Goal: Task Accomplishment & Management: Use online tool/utility

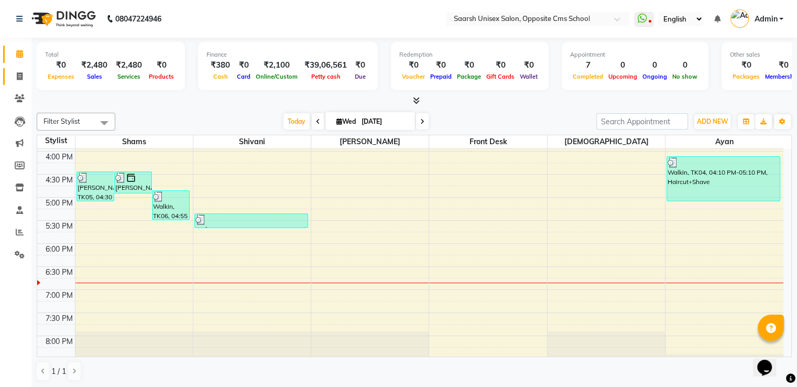
click at [18, 69] on link "Invoice" at bounding box center [15, 76] width 25 height 17
select select "service"
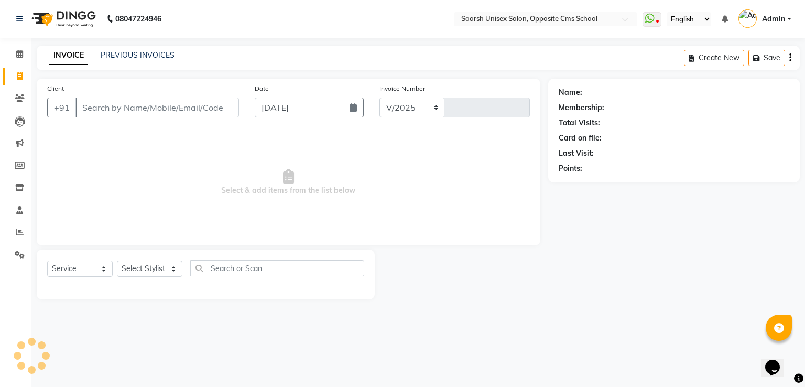
select select "3962"
type input "2059"
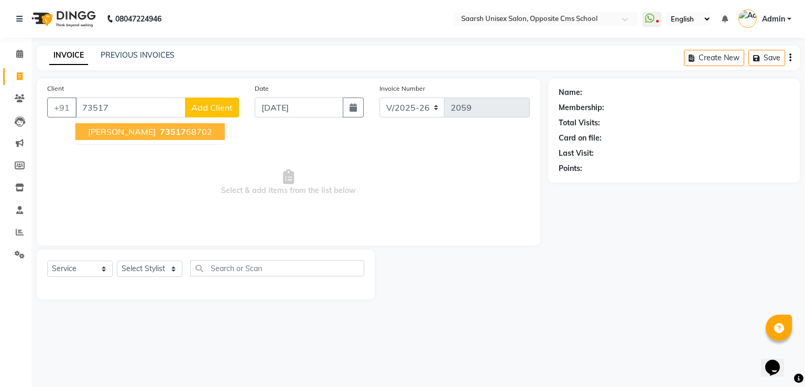
click at [89, 127] on span "[PERSON_NAME]" at bounding box center [122, 131] width 68 height 10
type input "7351768702"
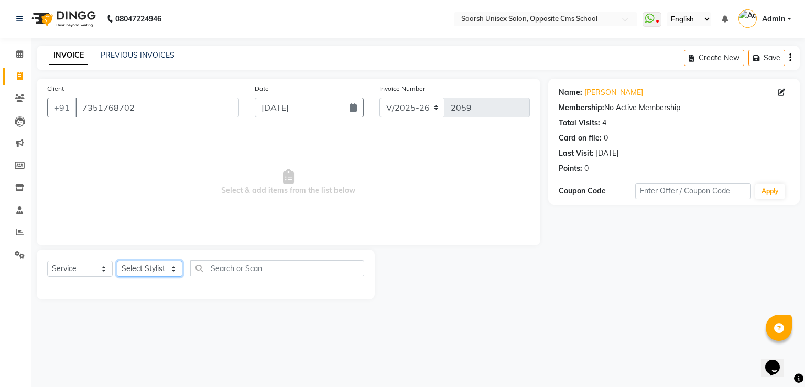
click at [156, 271] on select "Select Stylist [PERSON_NAME] Front Desk [PERSON_NAME] [PERSON_NAME] [PERSON_NAM…" at bounding box center [150, 268] width 66 height 16
select select "20641"
click at [117, 261] on select "Select Stylist [PERSON_NAME] Front Desk [PERSON_NAME] [PERSON_NAME] [PERSON_NAM…" at bounding box center [150, 268] width 66 height 16
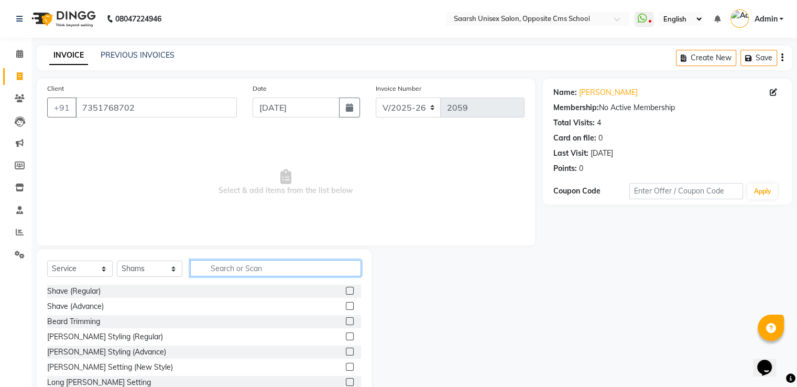
click at [237, 268] on input "text" at bounding box center [275, 268] width 171 height 16
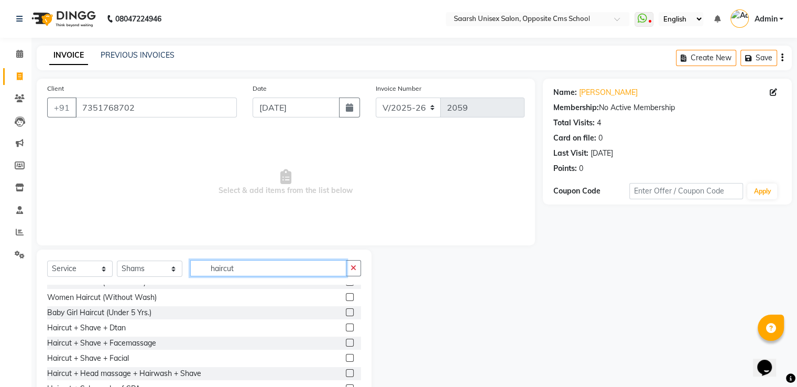
scroll to position [98, 0]
type input "haircut"
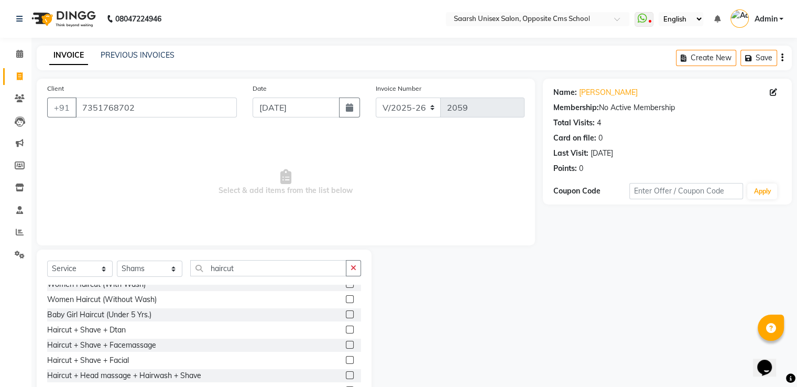
click at [346, 299] on label at bounding box center [350, 299] width 8 height 8
click at [346, 299] on input "checkbox" at bounding box center [349, 299] width 7 height 7
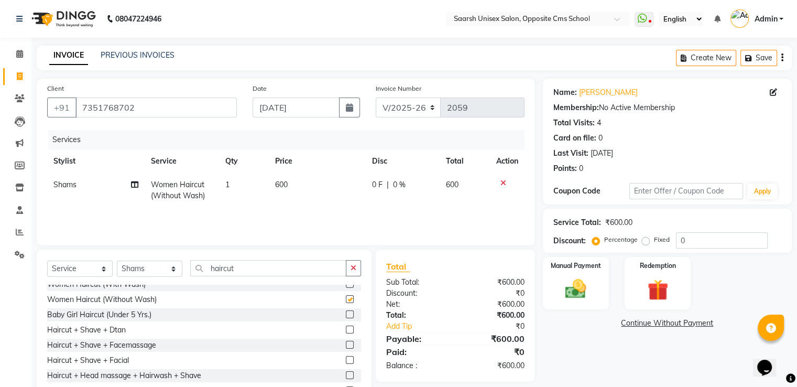
checkbox input "false"
click at [602, 276] on div "Manual Payment" at bounding box center [575, 283] width 69 height 54
click at [658, 325] on span "UPI" at bounding box center [653, 324] width 16 height 12
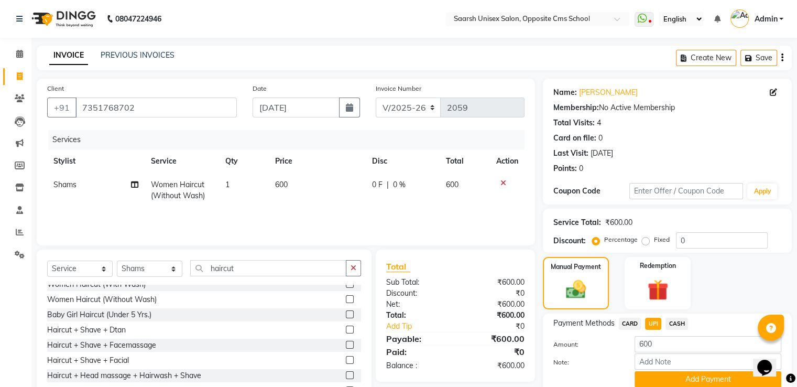
scroll to position [42, 0]
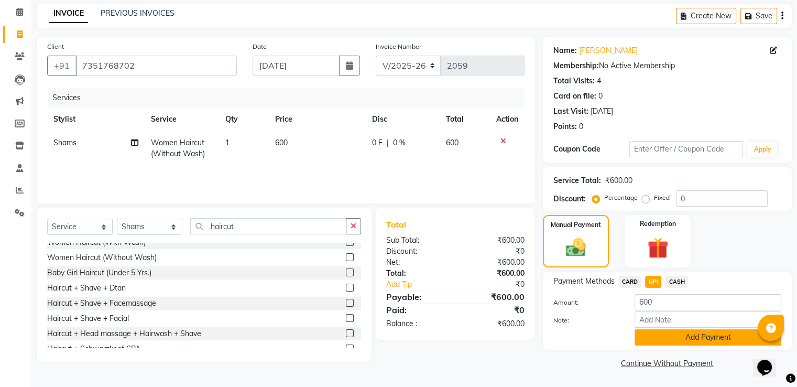
click at [667, 343] on button "Add Payment" at bounding box center [708, 337] width 147 height 16
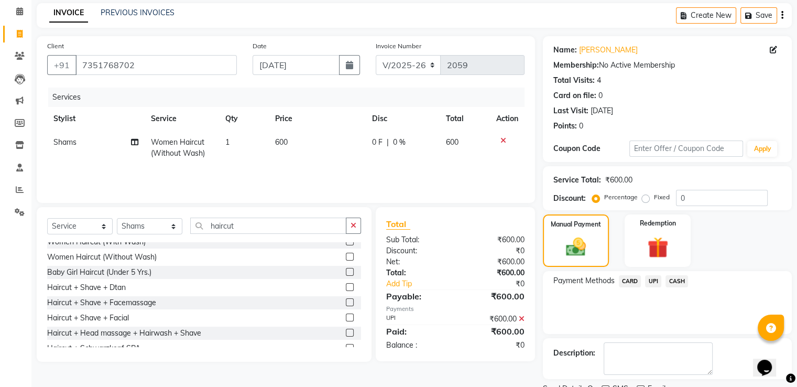
scroll to position [85, 0]
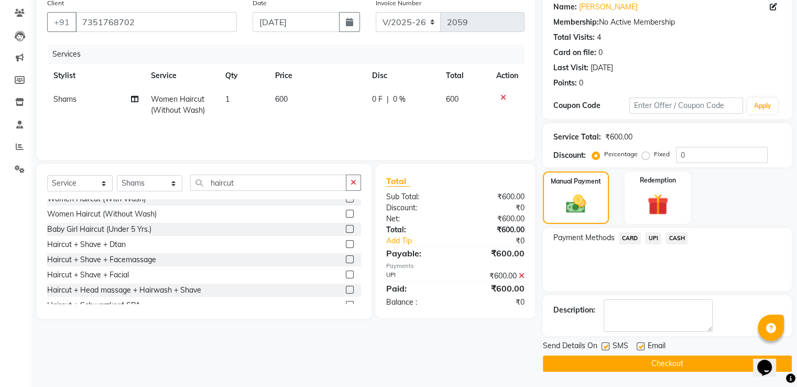
click at [671, 237] on span "CASH" at bounding box center [677, 238] width 23 height 12
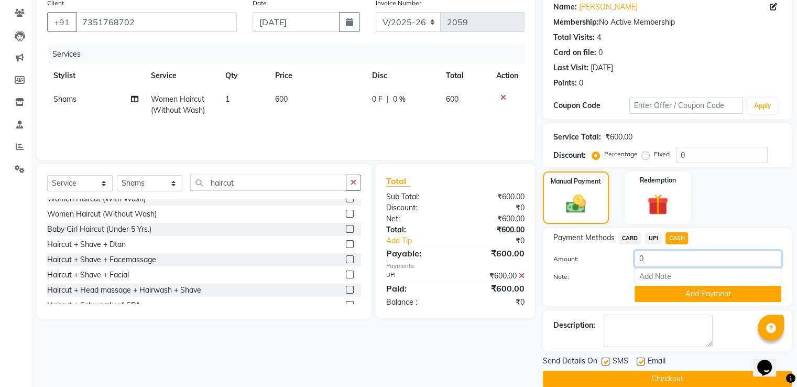
click at [658, 266] on input "0" at bounding box center [708, 259] width 147 height 16
click at [658, 266] on input "600" at bounding box center [708, 259] width 147 height 16
type input "600"
click at [690, 299] on button "Add Payment" at bounding box center [708, 294] width 147 height 16
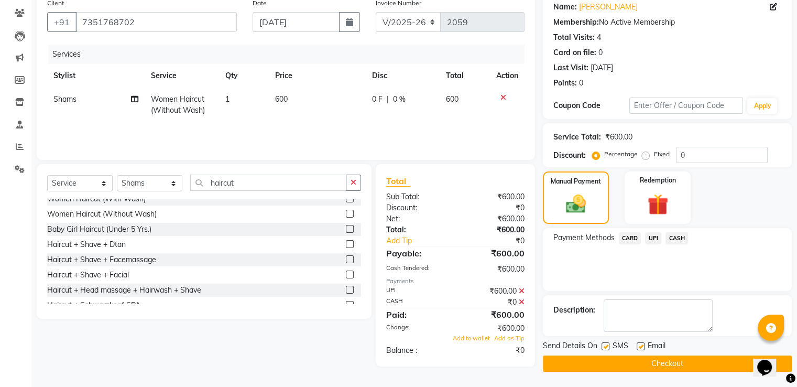
click at [521, 292] on icon at bounding box center [522, 290] width 6 height 7
click at [523, 292] on icon at bounding box center [522, 290] width 6 height 7
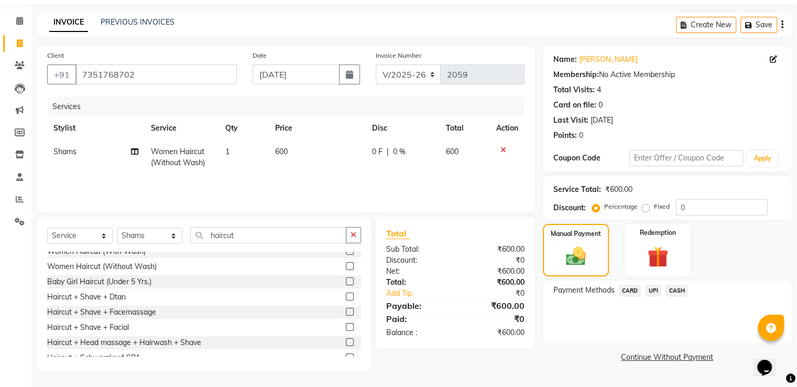
click at [689, 286] on div "Payment Methods CARD UPI CASH" at bounding box center [667, 292] width 228 height 14
click at [682, 292] on span "CASH" at bounding box center [677, 291] width 23 height 12
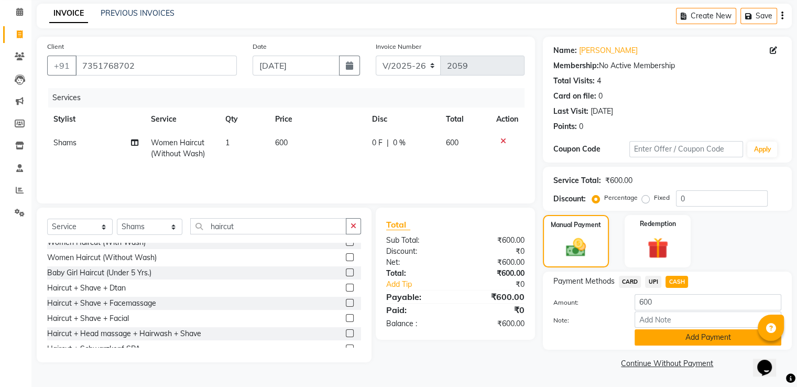
click at [701, 332] on button "Add Payment" at bounding box center [708, 337] width 147 height 16
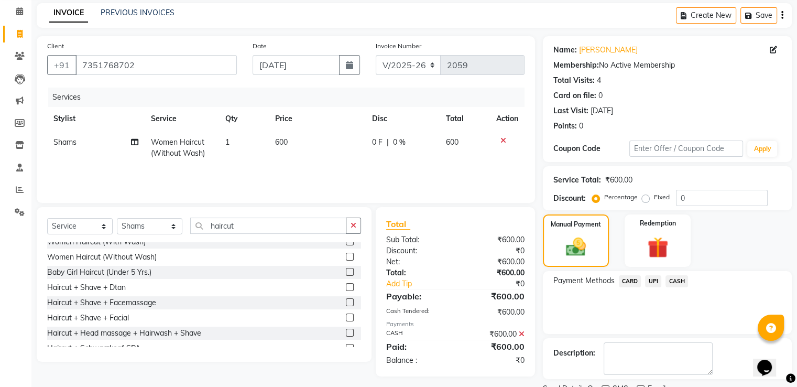
scroll to position [85, 0]
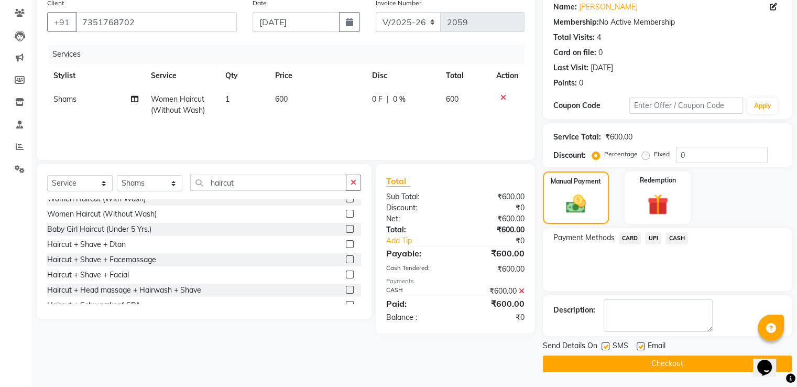
click at [712, 359] on button "Checkout" at bounding box center [667, 363] width 249 height 16
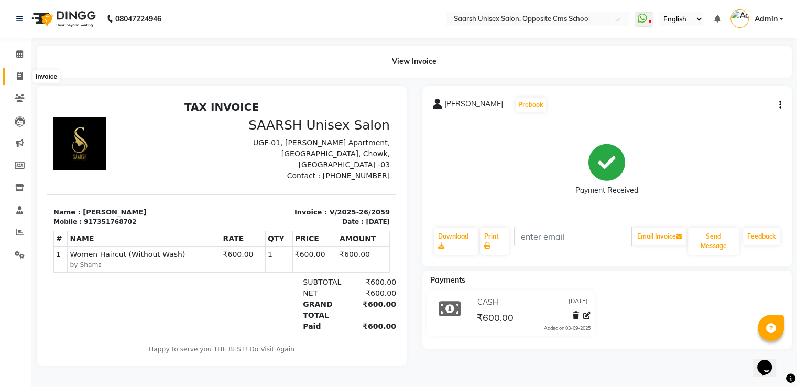
drag, startPoint x: 712, startPoint y: 359, endPoint x: 22, endPoint y: 78, distance: 744.9
click at [22, 78] on icon at bounding box center [20, 76] width 6 height 8
select select "service"
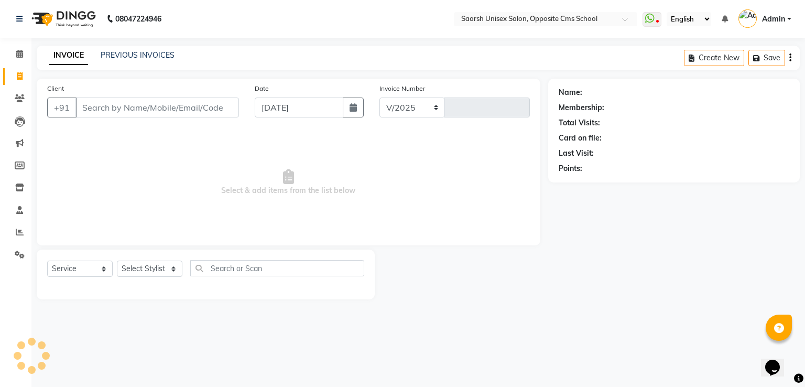
select select "3962"
type input "2060"
click at [128, 56] on link "PREVIOUS INVOICES" at bounding box center [138, 54] width 74 height 9
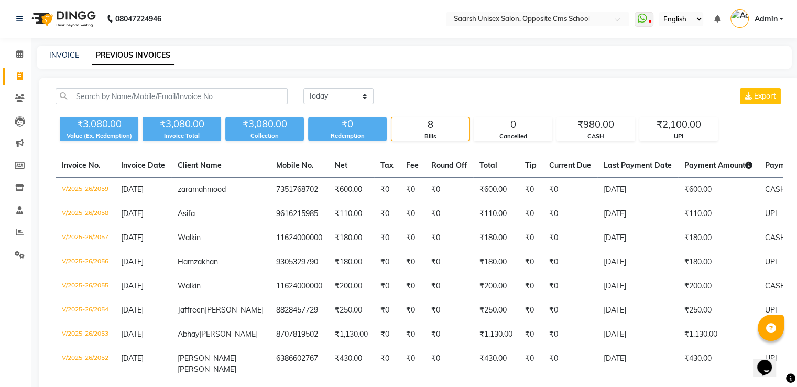
click at [128, 56] on link "PREVIOUS INVOICES" at bounding box center [133, 55] width 83 height 19
